Goal: Task Accomplishment & Management: Manage account settings

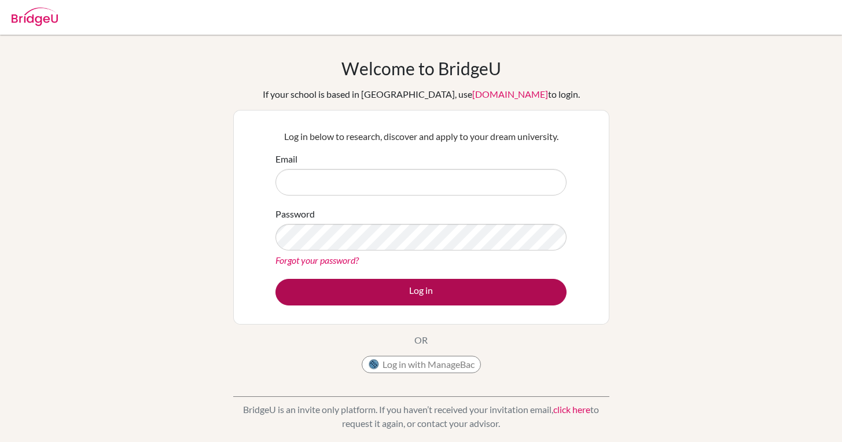
type input "120603@ogrenci.tedankara.k12.tr"
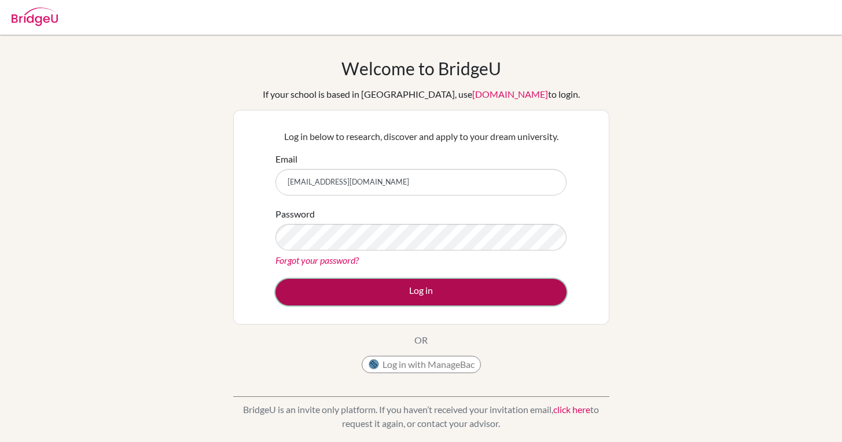
click at [450, 287] on button "Log in" at bounding box center [421, 292] width 291 height 27
